Goal: Task Accomplishment & Management: Manage account settings

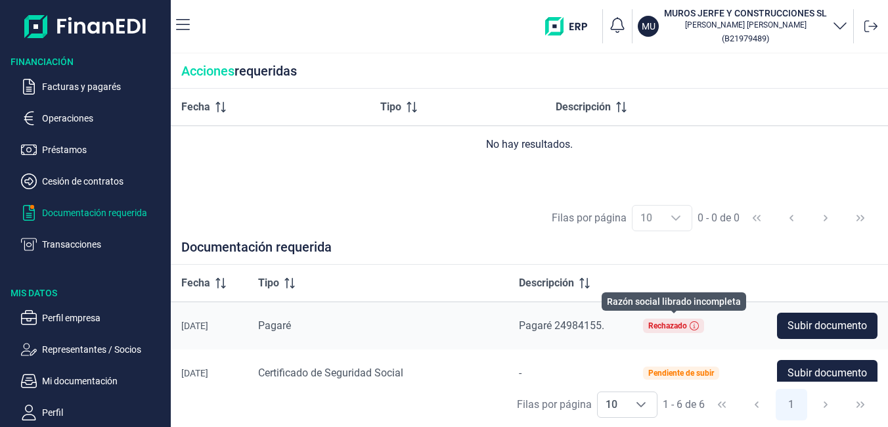
click at [694, 325] on icon at bounding box center [694, 325] width 9 height 9
click at [656, 325] on div "Rechazado" at bounding box center [667, 326] width 39 height 8
click at [688, 325] on div "Rechazado" at bounding box center [673, 326] width 61 height 14
click at [692, 325] on icon at bounding box center [694, 325] width 9 height 9
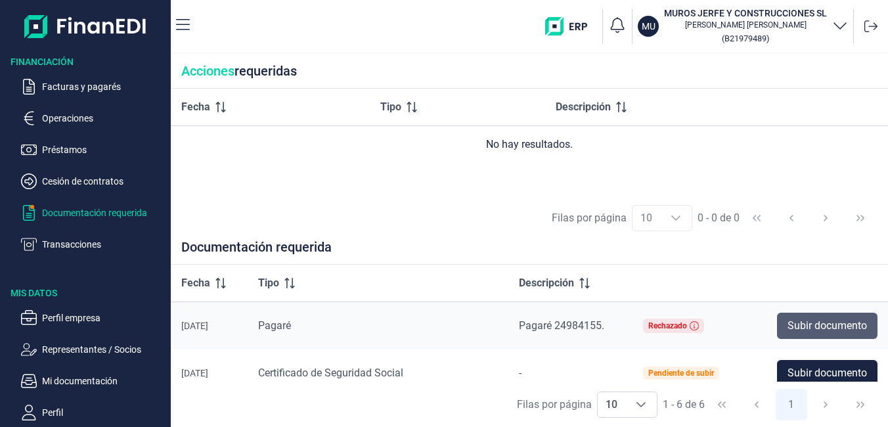
click at [788, 325] on span "Subir documento" at bounding box center [827, 326] width 79 height 16
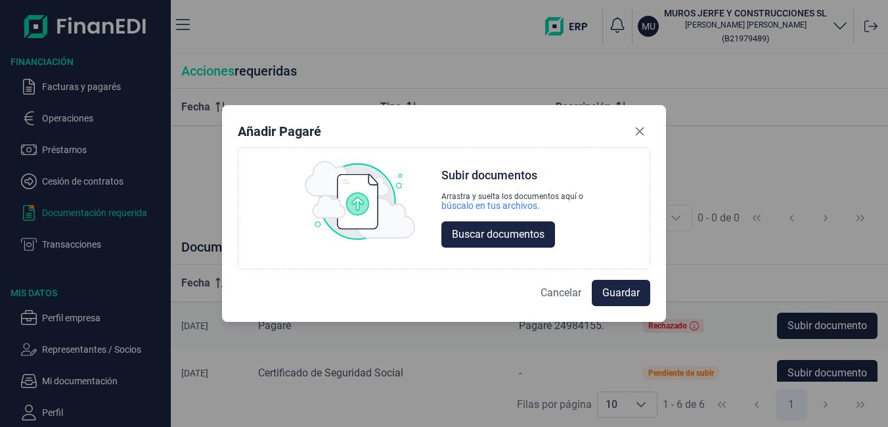
click at [570, 292] on span "Cancelar" at bounding box center [561, 293] width 41 height 16
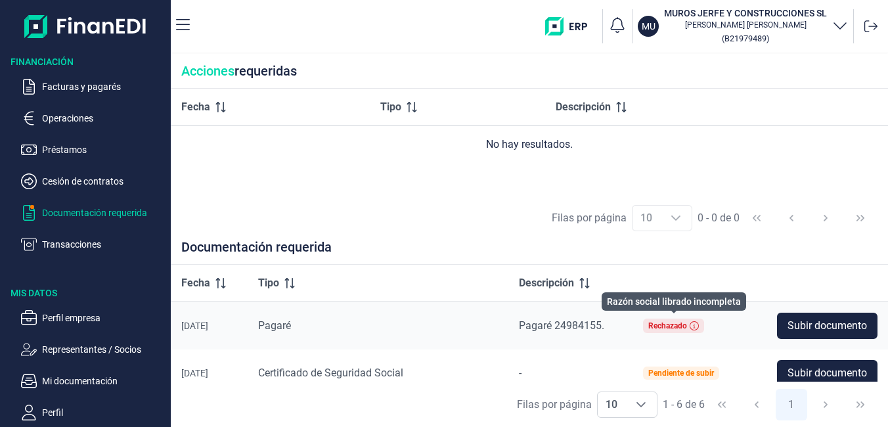
click at [692, 326] on icon at bounding box center [694, 325] width 9 height 9
click at [696, 327] on icon at bounding box center [694, 325] width 9 height 9
click at [692, 328] on icon at bounding box center [694, 325] width 9 height 9
click at [674, 327] on div "Rechazado" at bounding box center [667, 326] width 39 height 8
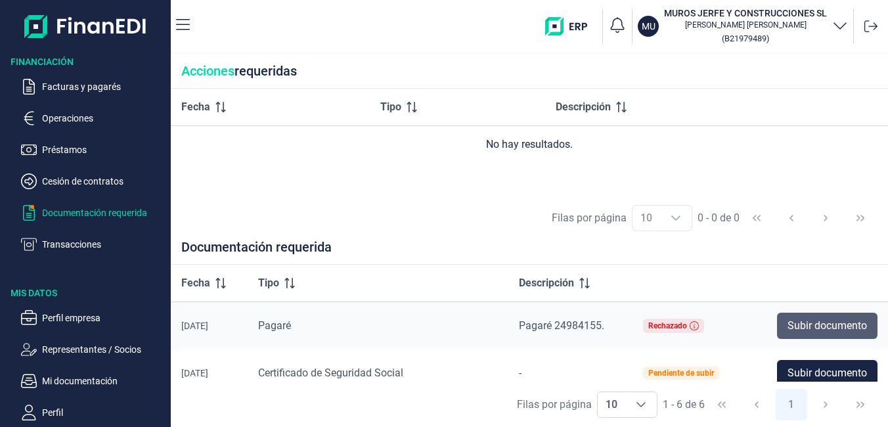
click at [801, 328] on span "Subir documento" at bounding box center [827, 326] width 79 height 16
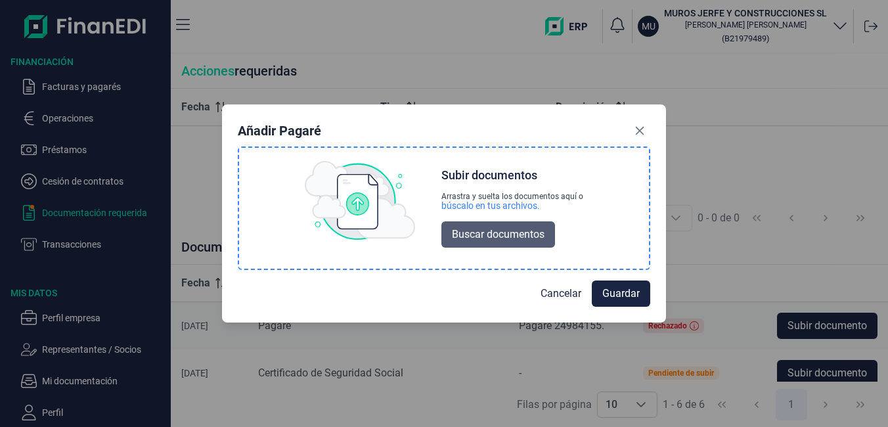
click at [524, 233] on span "Buscar documentos" at bounding box center [498, 235] width 93 height 16
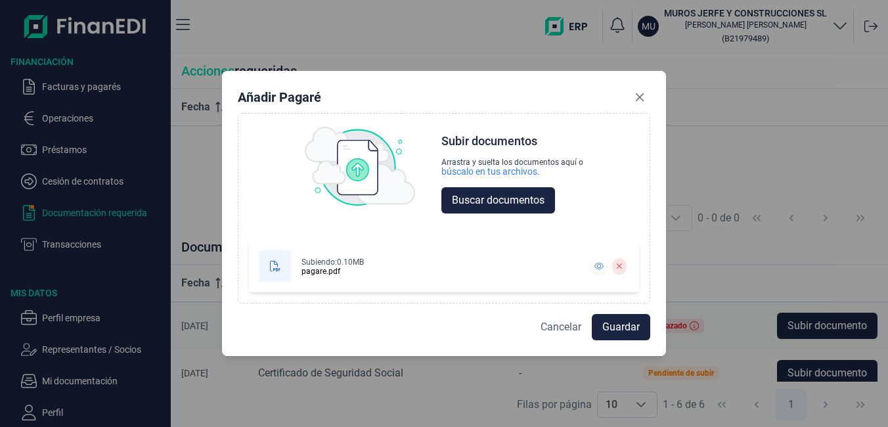
click at [553, 328] on span "Cancelar" at bounding box center [561, 327] width 41 height 16
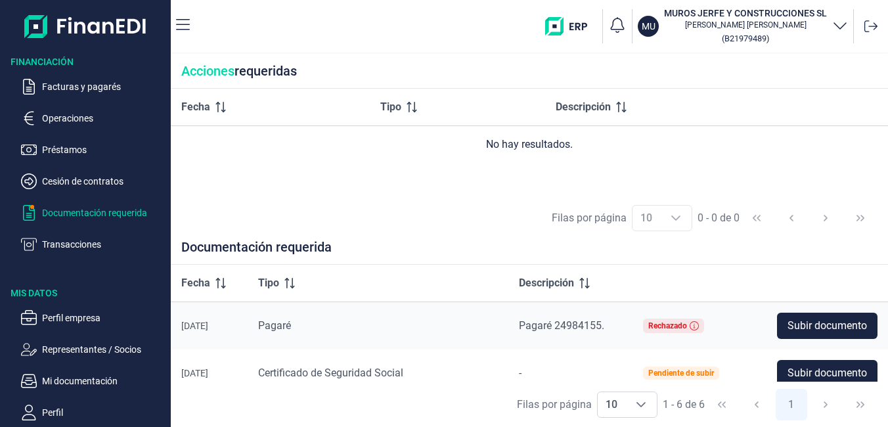
click at [603, 240] on div "Filas por página 10 10 10 0 - 0 de 0" at bounding box center [529, 217] width 717 height 45
click at [367, 196] on div "Filas por página 10 10 10 0 - 0 de 0" at bounding box center [529, 217] width 717 height 45
click at [82, 244] on p "Transacciones" at bounding box center [103, 244] width 123 height 16
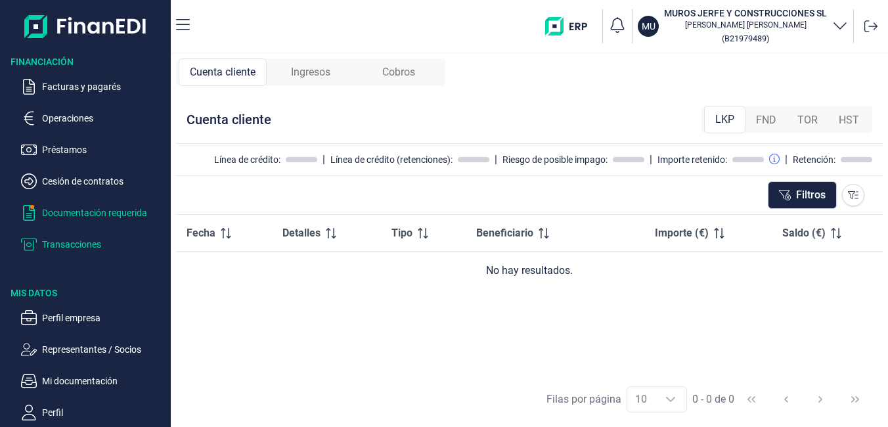
click at [95, 212] on p "Documentación requerida" at bounding box center [103, 213] width 123 height 16
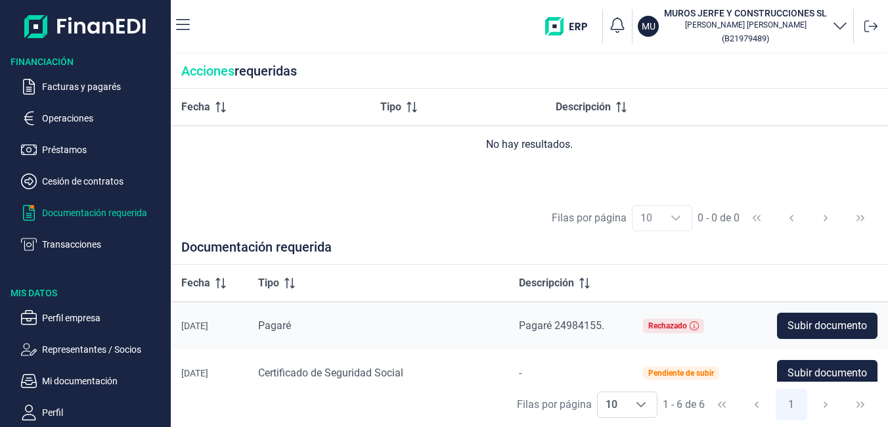
click at [456, 206] on div "Filas por página 10 10 10 0 - 0 de 0" at bounding box center [529, 217] width 717 height 45
